Goal: Check status: Check status

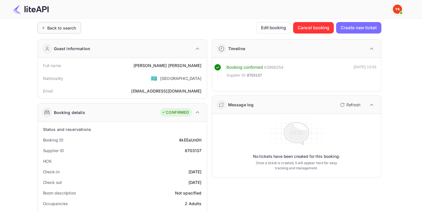
click at [78, 26] on div "Back to search" at bounding box center [60, 27] width 44 height 11
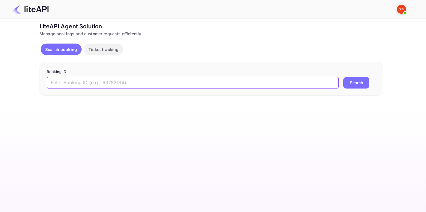
click at [161, 85] on input "text" at bounding box center [193, 82] width 292 height 11
paste input "8452166"
type input "8452166"
click at [344, 77] on button "Search" at bounding box center [357, 82] width 26 height 11
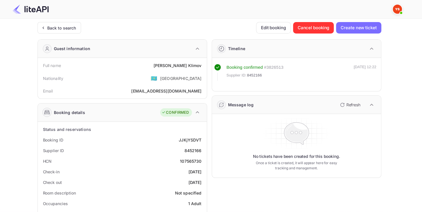
click at [53, 33] on div "Back to search" at bounding box center [60, 27] width 44 height 11
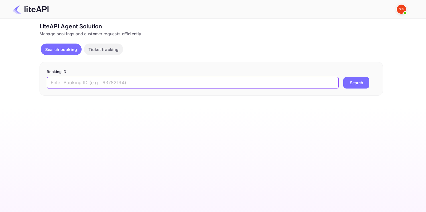
paste input "8452166"
click at [92, 83] on input "8452166" at bounding box center [193, 82] width 292 height 11
type input "8452166"
click at [344, 77] on button "Search" at bounding box center [357, 82] width 26 height 11
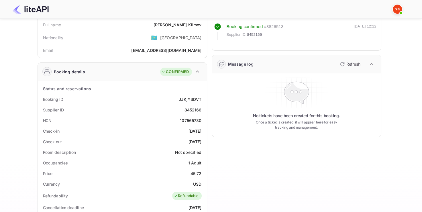
scroll to position [45, 0]
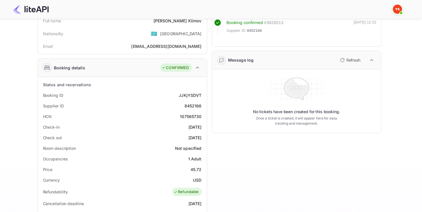
click at [194, 107] on div "8452166" at bounding box center [192, 106] width 17 height 6
copy div "8452166"
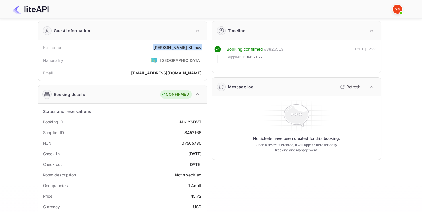
drag, startPoint x: 177, startPoint y: 51, endPoint x: 205, endPoint y: 47, distance: 28.4
click at [205, 47] on div "Full name [PERSON_NAME] Nationality 🇰🇿 [DEMOGRAPHIC_DATA] Email [EMAIL_ADDRESS]…" at bounding box center [122, 60] width 169 height 41
copy div "[PERSON_NAME]"
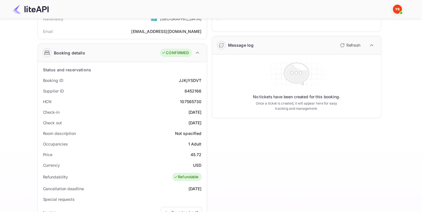
scroll to position [60, 0]
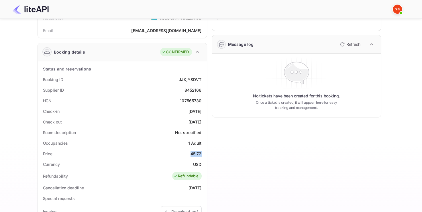
drag, startPoint x: 191, startPoint y: 152, endPoint x: 203, endPoint y: 153, distance: 12.4
click at [203, 153] on div "Price 45.72" at bounding box center [122, 153] width 164 height 11
copy div "45.72"
